Goal: Information Seeking & Learning: Learn about a topic

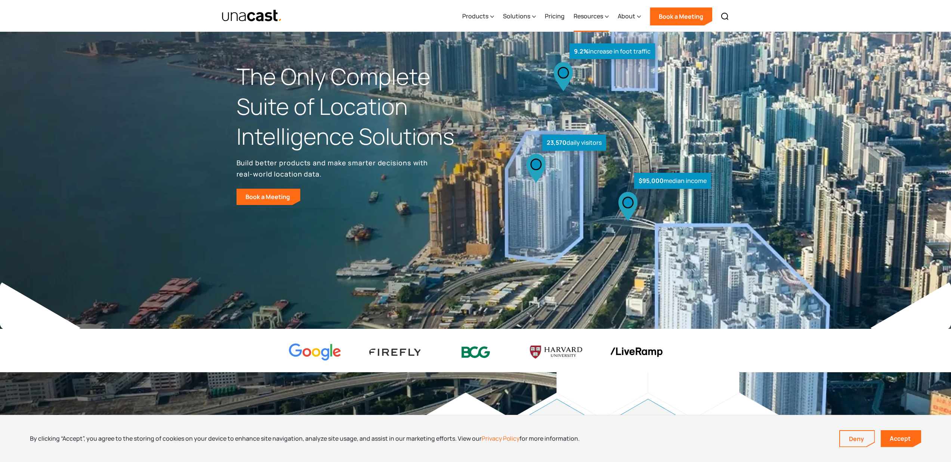
click at [607, 16] on icon at bounding box center [607, 17] width 4 height 8
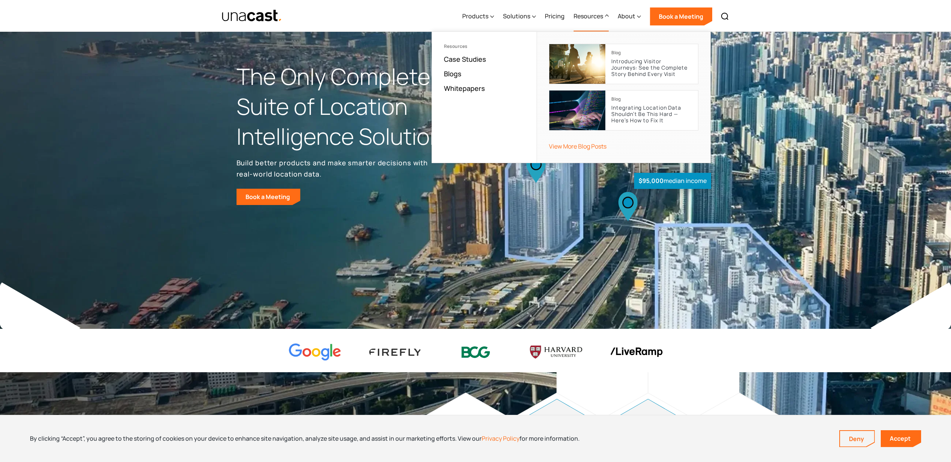
click at [392, 27] on div "Products Location Intelligence Global Location Data Foot Traffic Data Location …" at bounding box center [476, 15] width 538 height 31
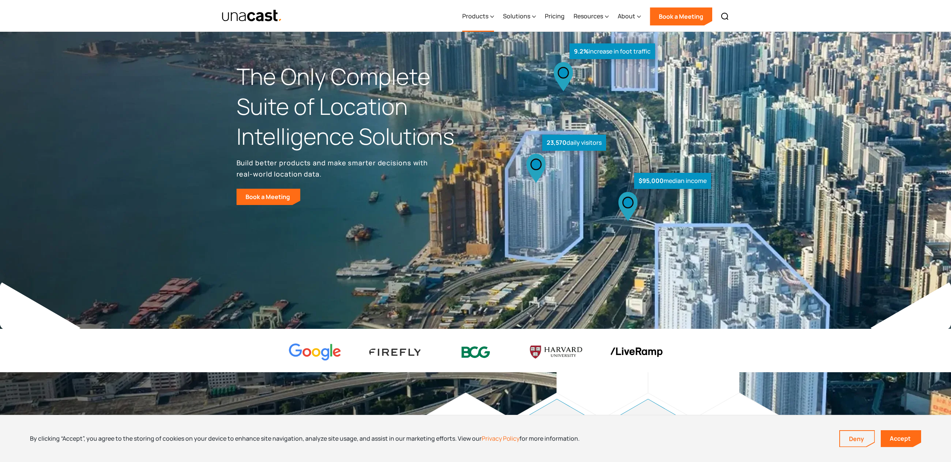
click at [475, 17] on div "Products" at bounding box center [475, 16] width 26 height 9
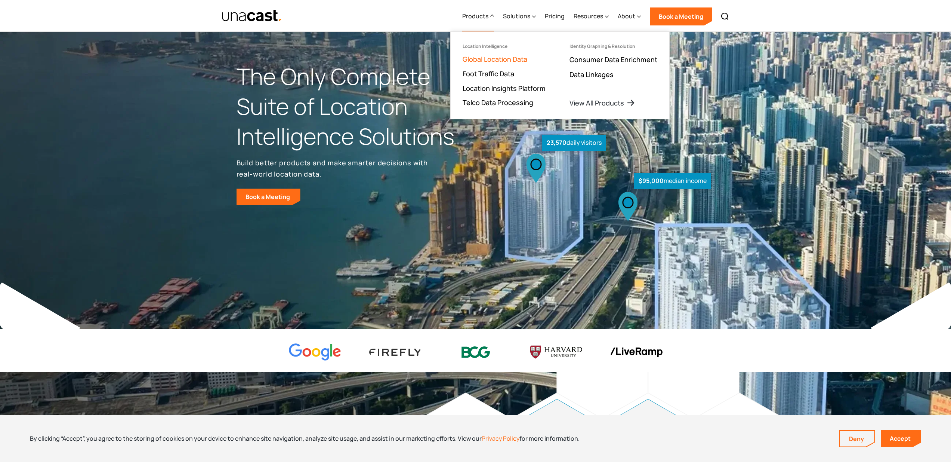
click at [510, 56] on link "Global Location Data" at bounding box center [495, 59] width 65 height 9
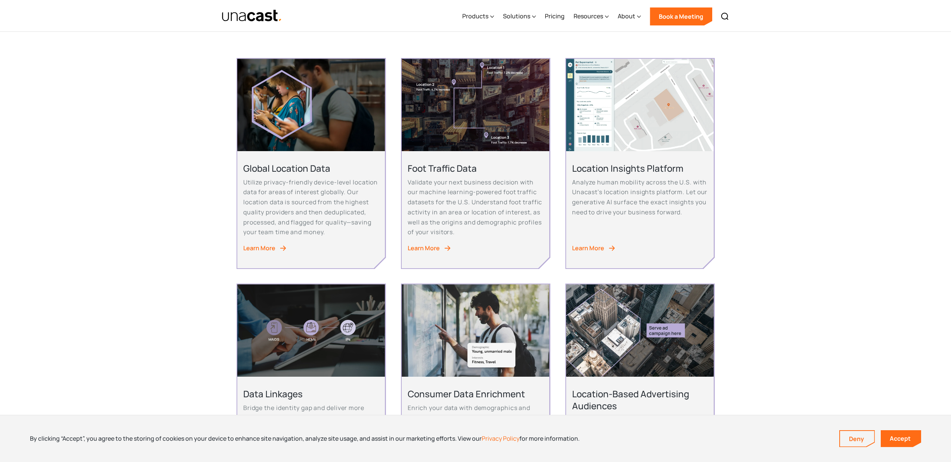
scroll to position [103, 0]
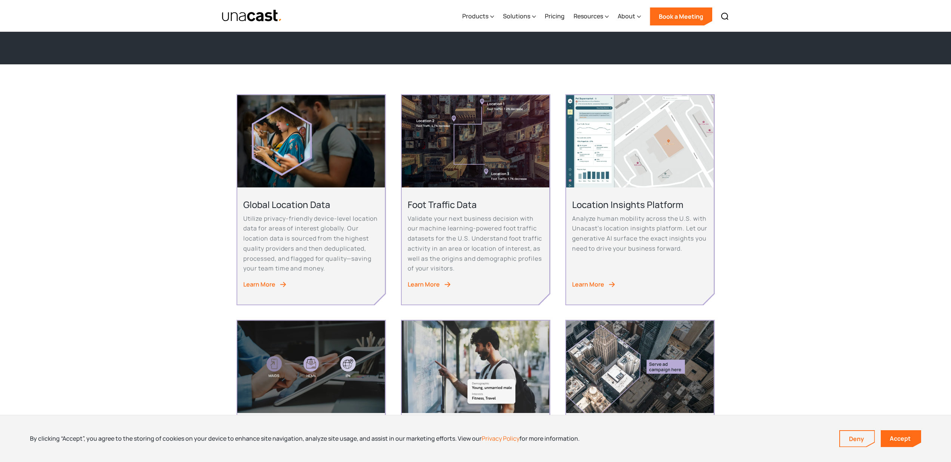
click at [298, 240] on p "Utilize privacy-friendly device-level location data for areas of interest globa…" at bounding box center [311, 243] width 136 height 60
drag, startPoint x: 301, startPoint y: 209, endPoint x: 300, endPoint y: 213, distance: 3.8
click at [301, 209] on h2 "Global Location Data" at bounding box center [311, 204] width 136 height 12
click at [272, 283] on div "Learn More" at bounding box center [259, 284] width 32 height 10
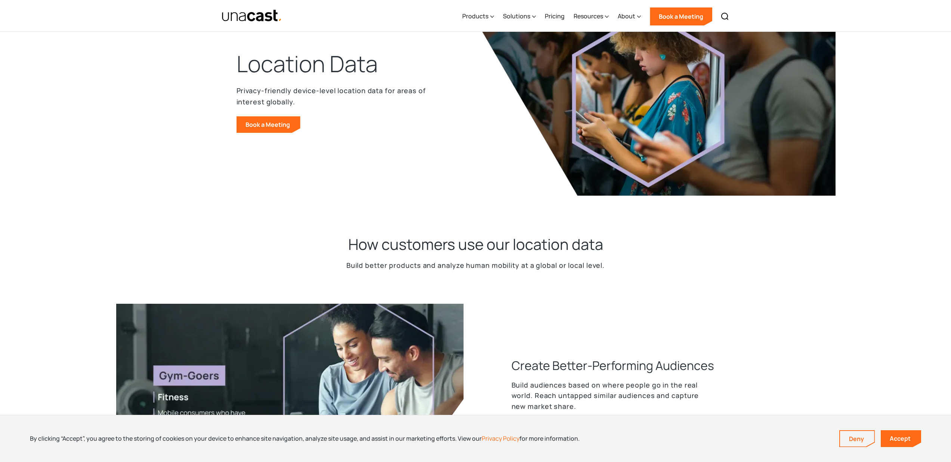
scroll to position [122, 0]
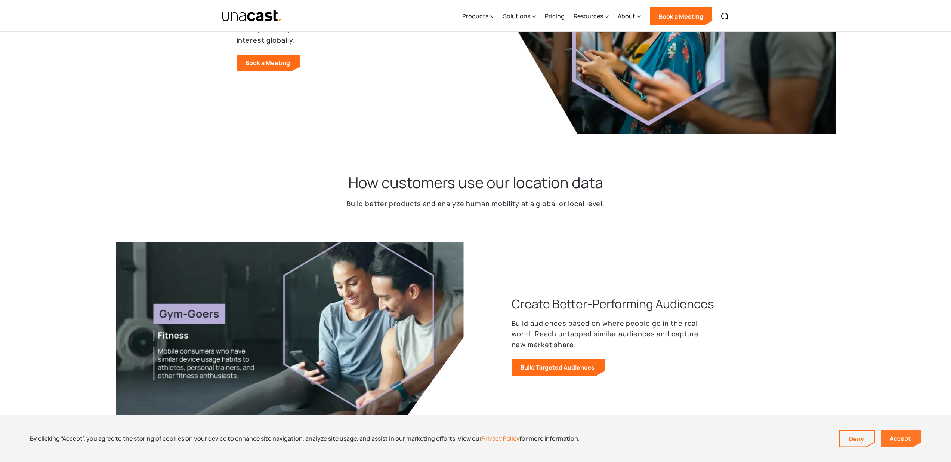
click at [896, 441] on link "Accept" at bounding box center [901, 438] width 40 height 17
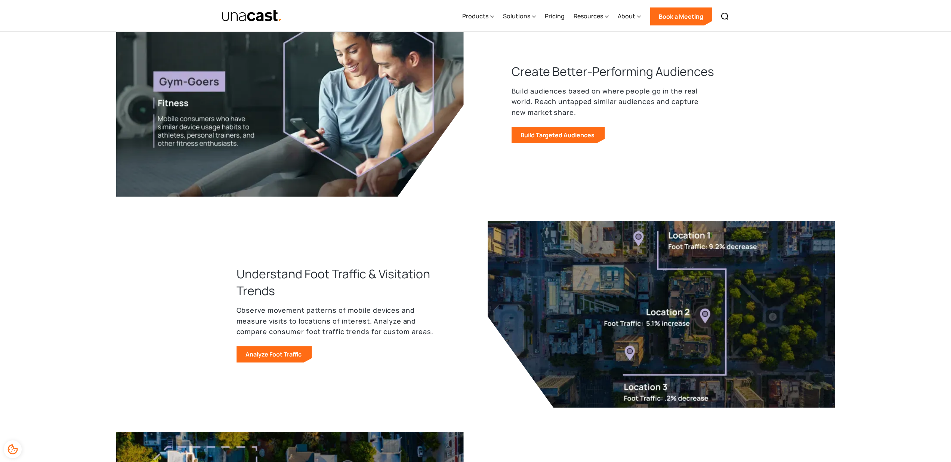
scroll to position [0, 0]
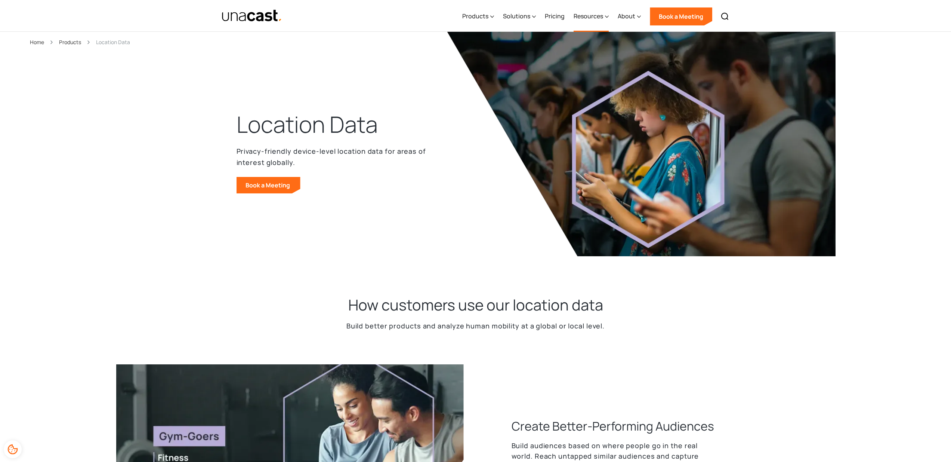
click at [595, 16] on div "Resources" at bounding box center [589, 16] width 30 height 9
